Goal: Navigation & Orientation: Find specific page/section

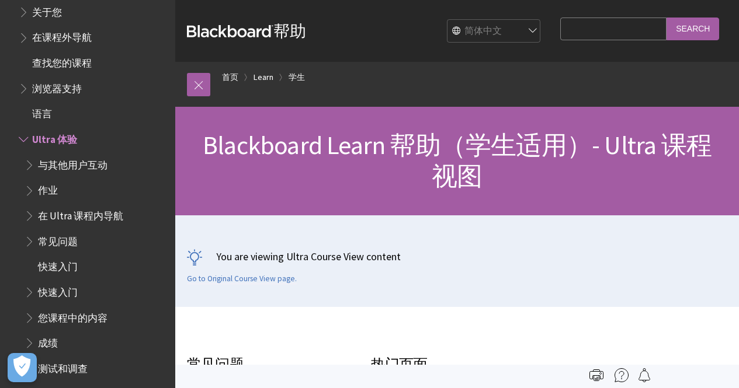
scroll to position [60, 0]
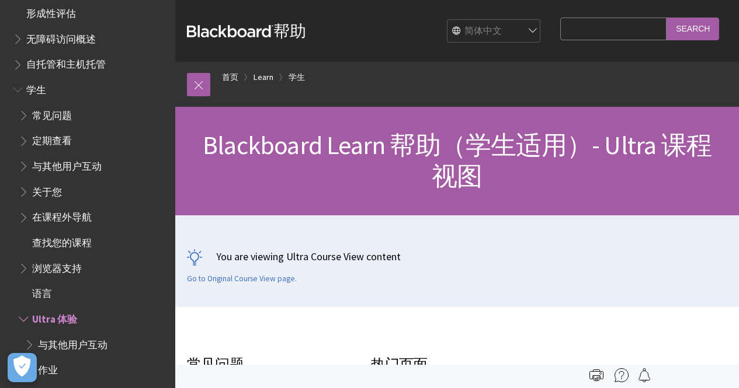
click at [483, 33] on select "English عربية Català Cymraeg Deutsch Español Suomi Français עברית Italiano 日本語 …" at bounding box center [493, 31] width 93 height 23
select select "/Learn/Student/Ultra"
click at [447, 20] on select "English عربية Català Cymraeg Deutsch Español Suomi Français עברית Italiano 日本語 …" at bounding box center [493, 31] width 93 height 23
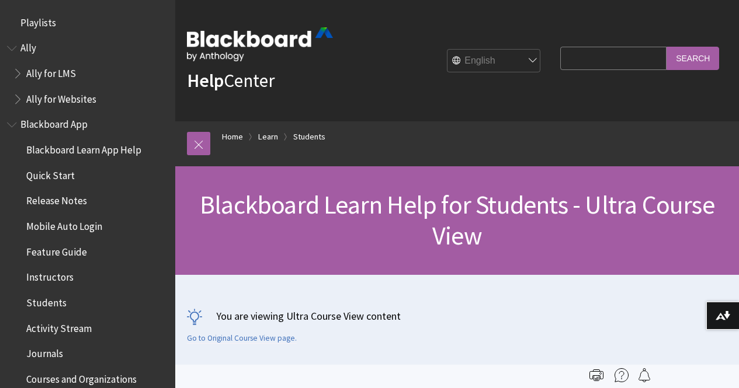
scroll to position [1355, 0]
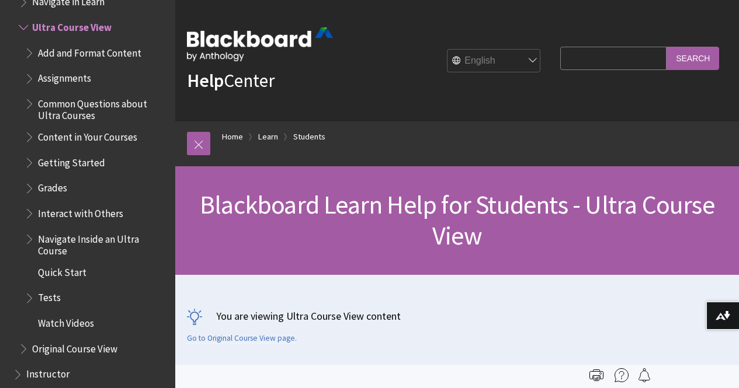
click at [405, 102] on div "Help Center English عربية Català Cymraeg Deutsch Español Suomi Français עברית I…" at bounding box center [457, 61] width 564 height 122
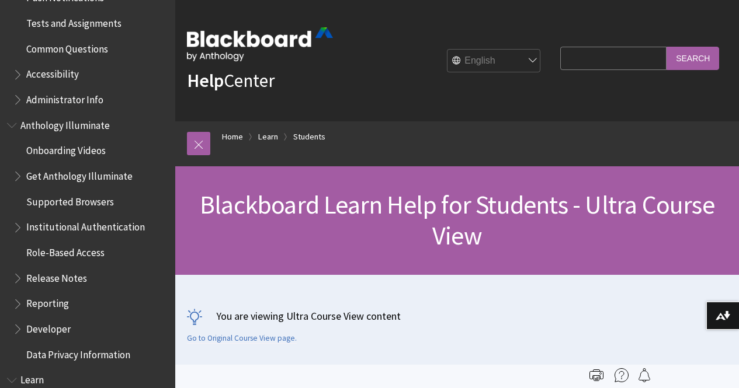
scroll to position [595, 0]
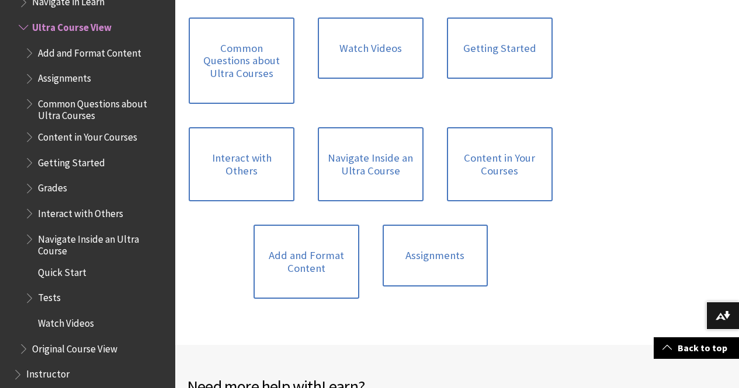
scroll to position [993, 0]
